Goal: Task Accomplishment & Management: Manage account settings

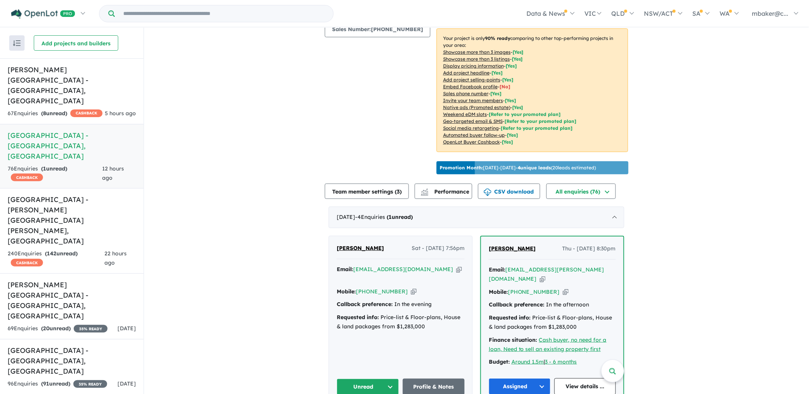
scroll to position [128, 0]
click at [360, 244] on span "[PERSON_NAME]" at bounding box center [360, 247] width 47 height 7
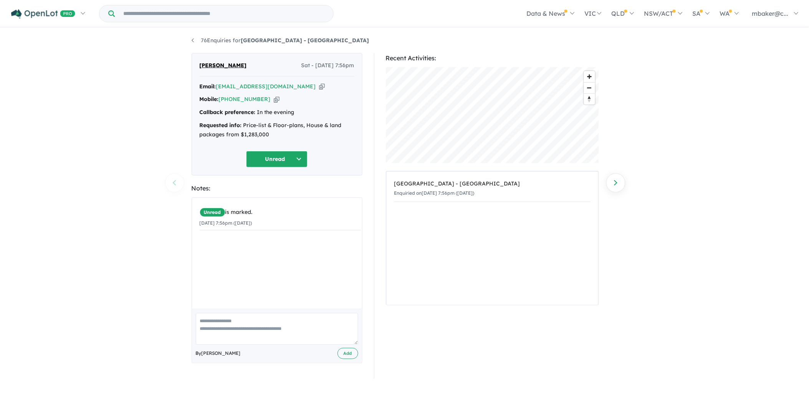
click at [319, 86] on icon "button" at bounding box center [322, 87] width 6 height 8
click at [274, 102] on icon "button" at bounding box center [277, 99] width 6 height 8
drag, startPoint x: 268, startPoint y: 135, endPoint x: 191, endPoint y: 129, distance: 77.0
click at [191, 129] on div "Reti Oraham Sat - 06/09/2025, 7:56pm Email: reti_b@hotmail.com Copied! Mobile: …" at bounding box center [277, 215] width 182 height 325
copy div "Requested info: Price-list & Floor-plans, House & land packages from $1,283,000"
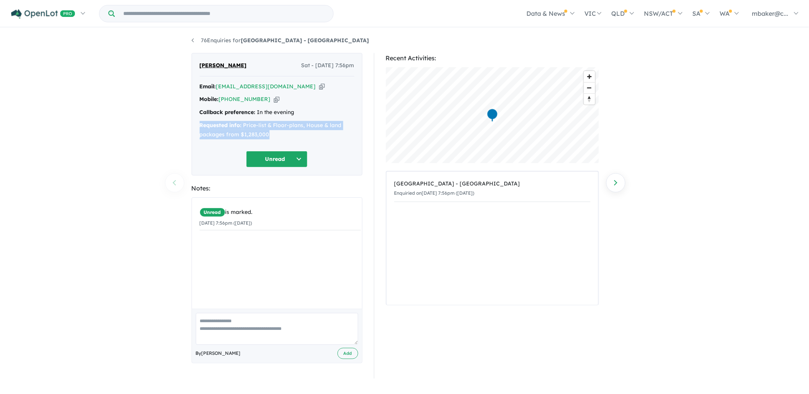
click at [286, 154] on button "Unread" at bounding box center [276, 159] width 61 height 17
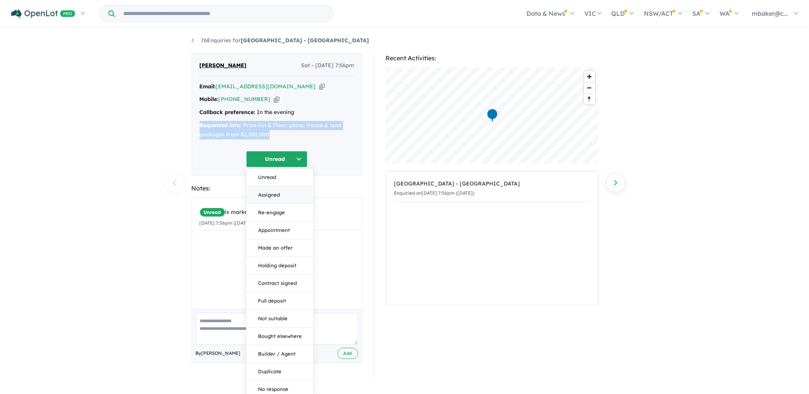
click at [278, 196] on button "Assigned" at bounding box center [279, 195] width 67 height 18
